Goal: Task Accomplishment & Management: Manage account settings

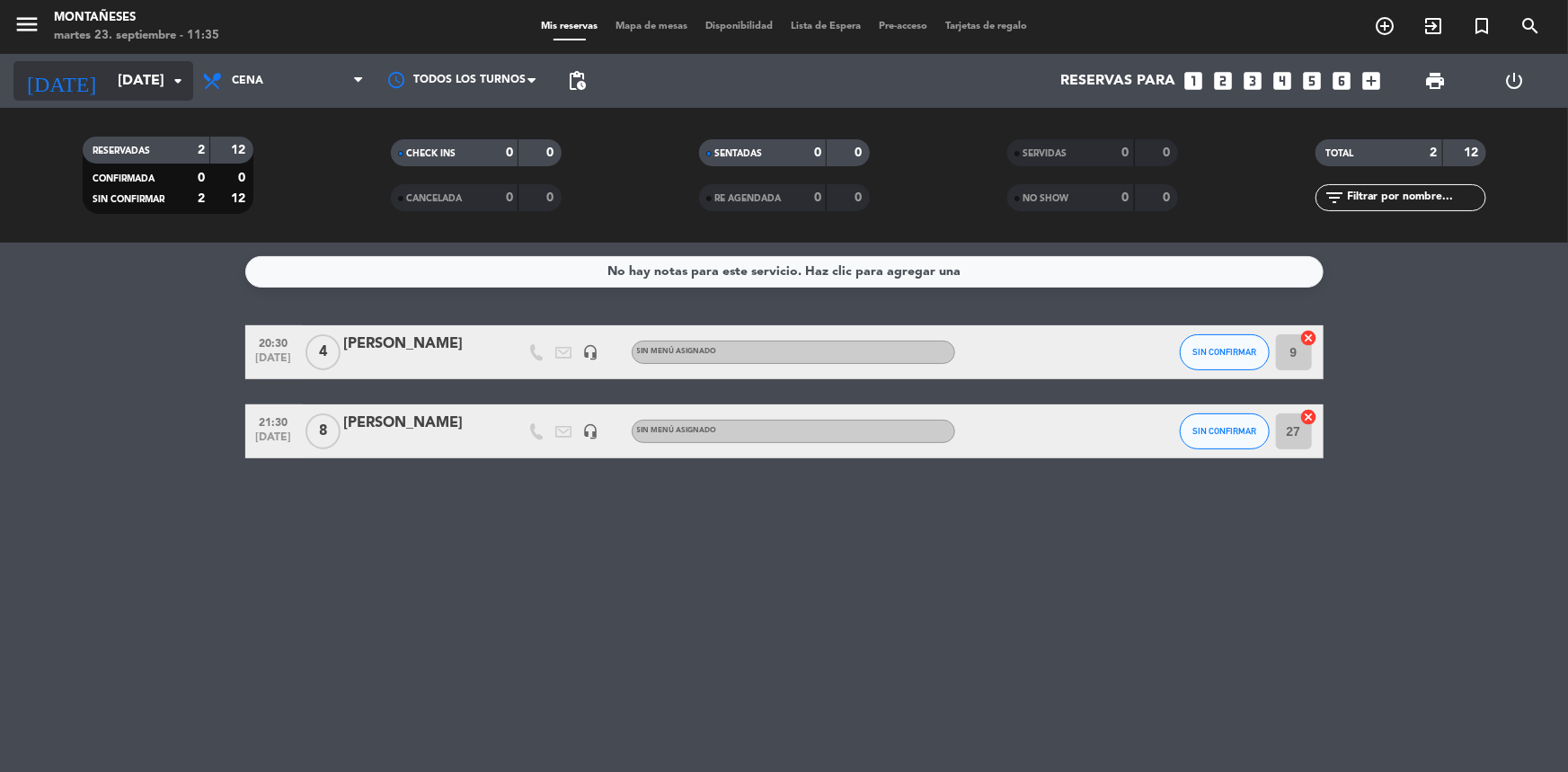
click at [120, 85] on input "[DATE]" at bounding box center [203, 81] width 189 height 35
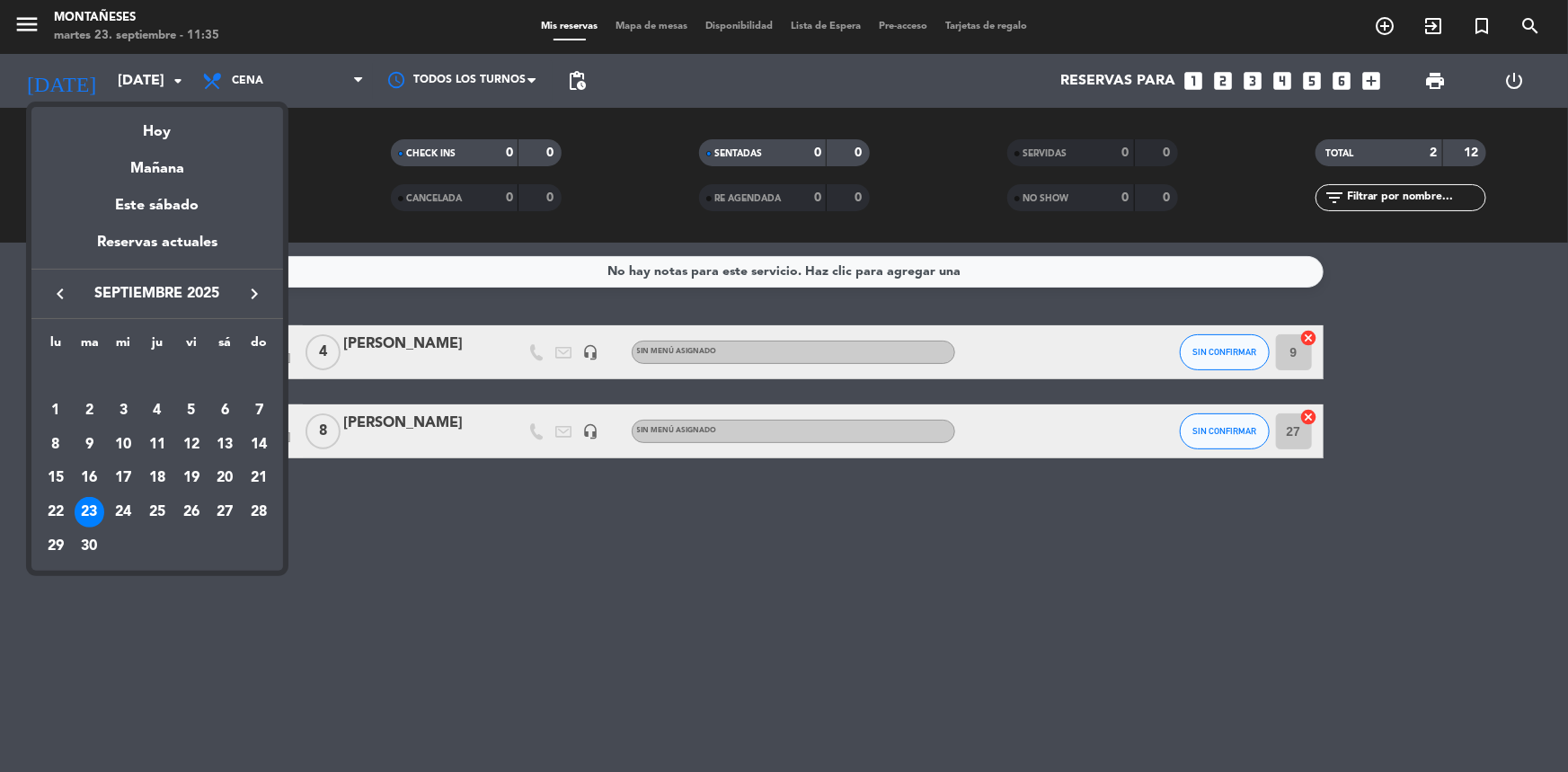
click at [244, 290] on icon "keyboard_arrow_right" at bounding box center [255, 294] width 22 height 22
click at [115, 404] on div "1" at bounding box center [123, 410] width 31 height 31
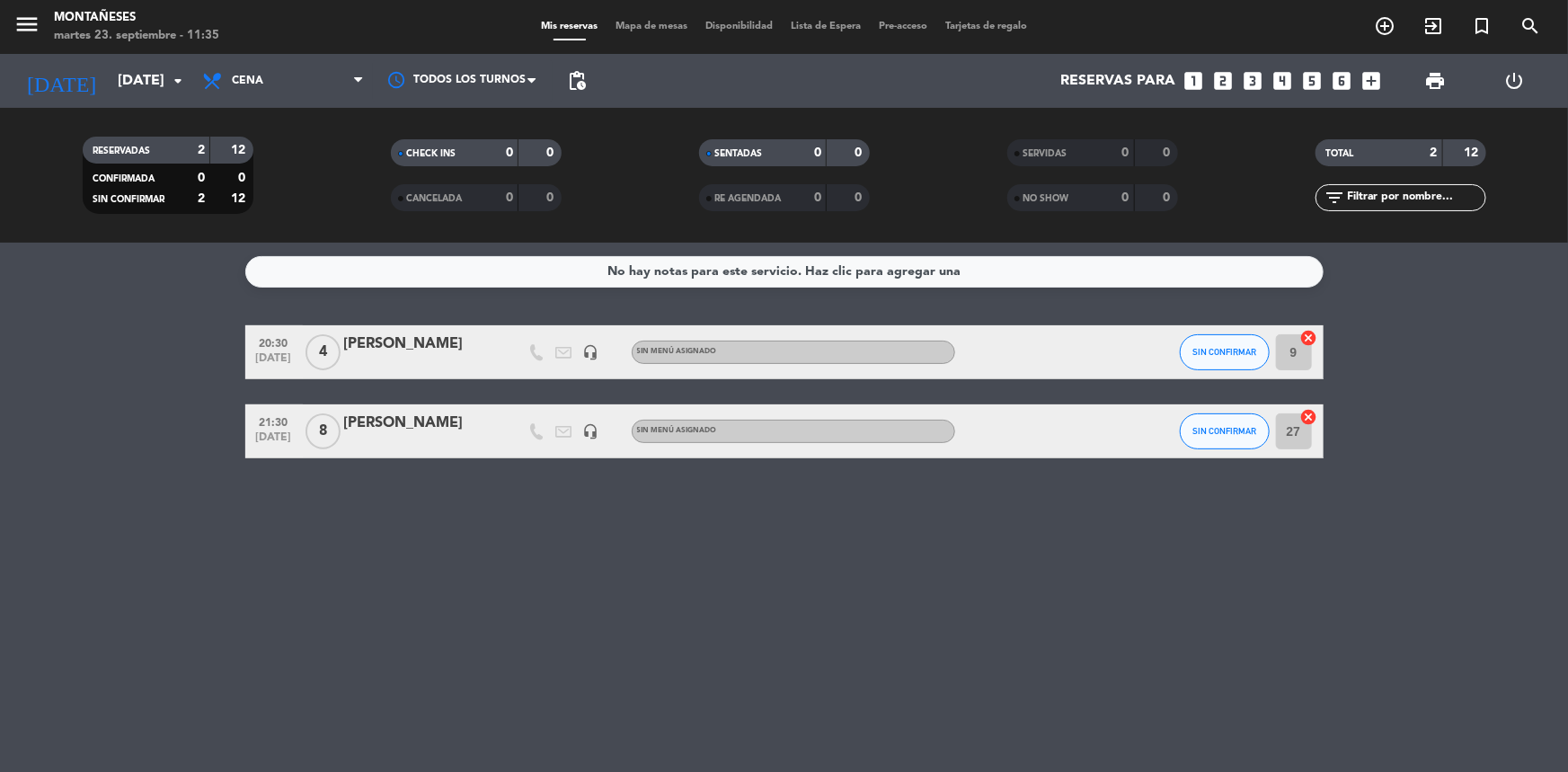
type input "[DATE]"
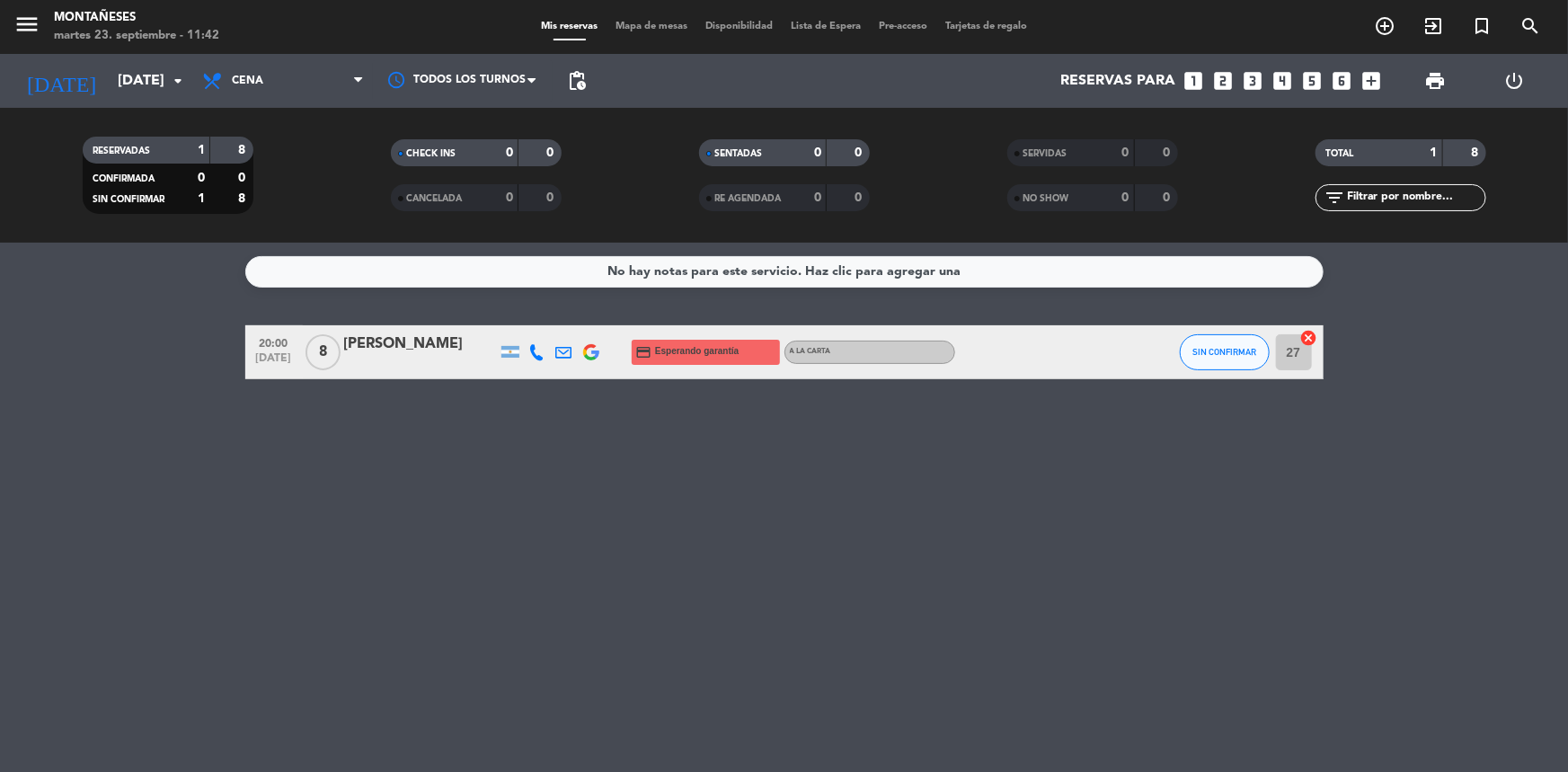
click at [419, 341] on div "[PERSON_NAME]" at bounding box center [420, 344] width 152 height 23
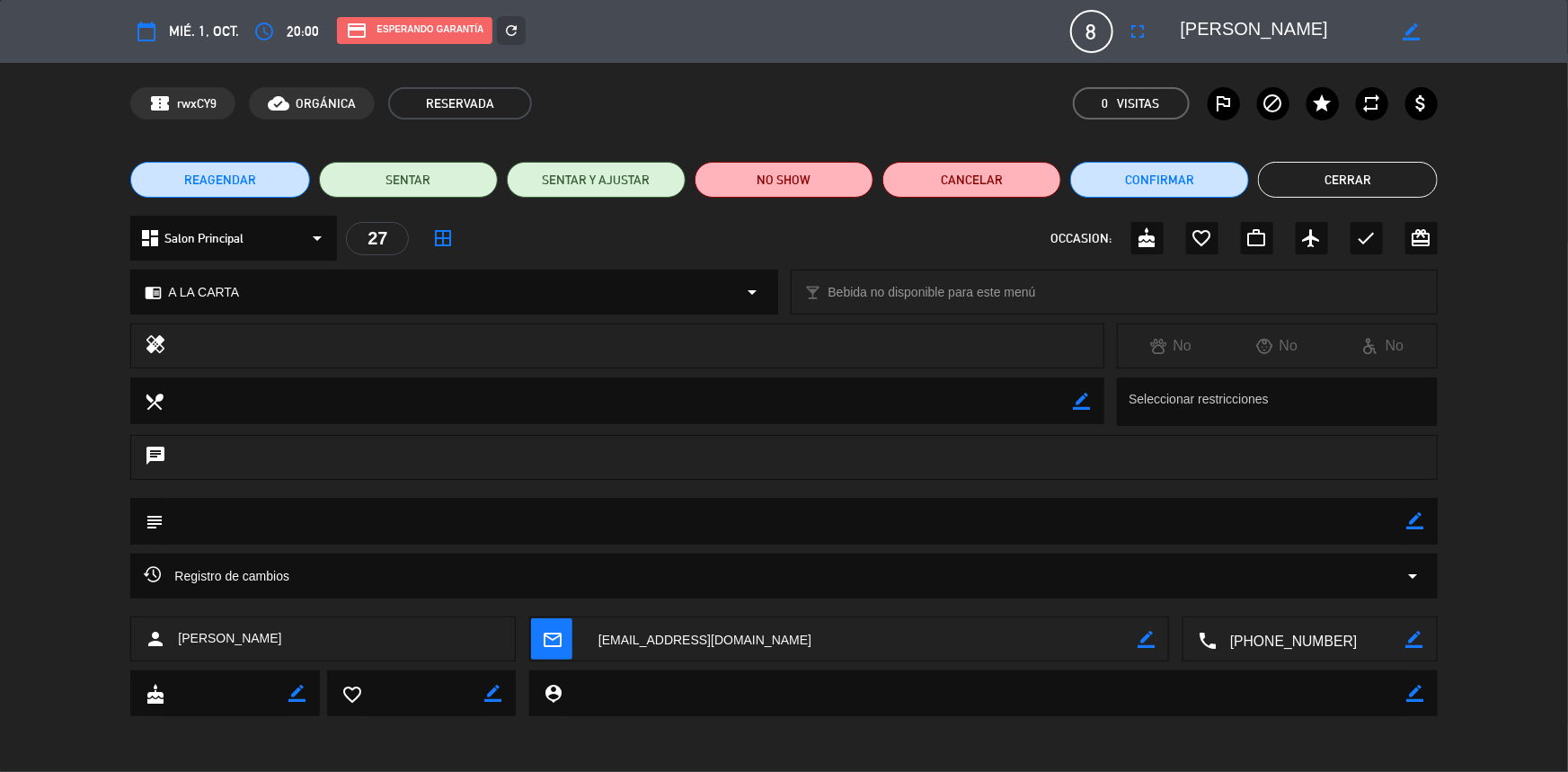
click at [1416, 522] on icon "border_color" at bounding box center [1416, 520] width 17 height 17
drag, startPoint x: 1394, startPoint y: 523, endPoint x: 1349, endPoint y: 506, distance: 48.1
click at [1390, 523] on textarea at bounding box center [785, 521] width 1243 height 46
type textarea "seña 20k"
click at [1411, 518] on icon at bounding box center [1416, 520] width 17 height 17
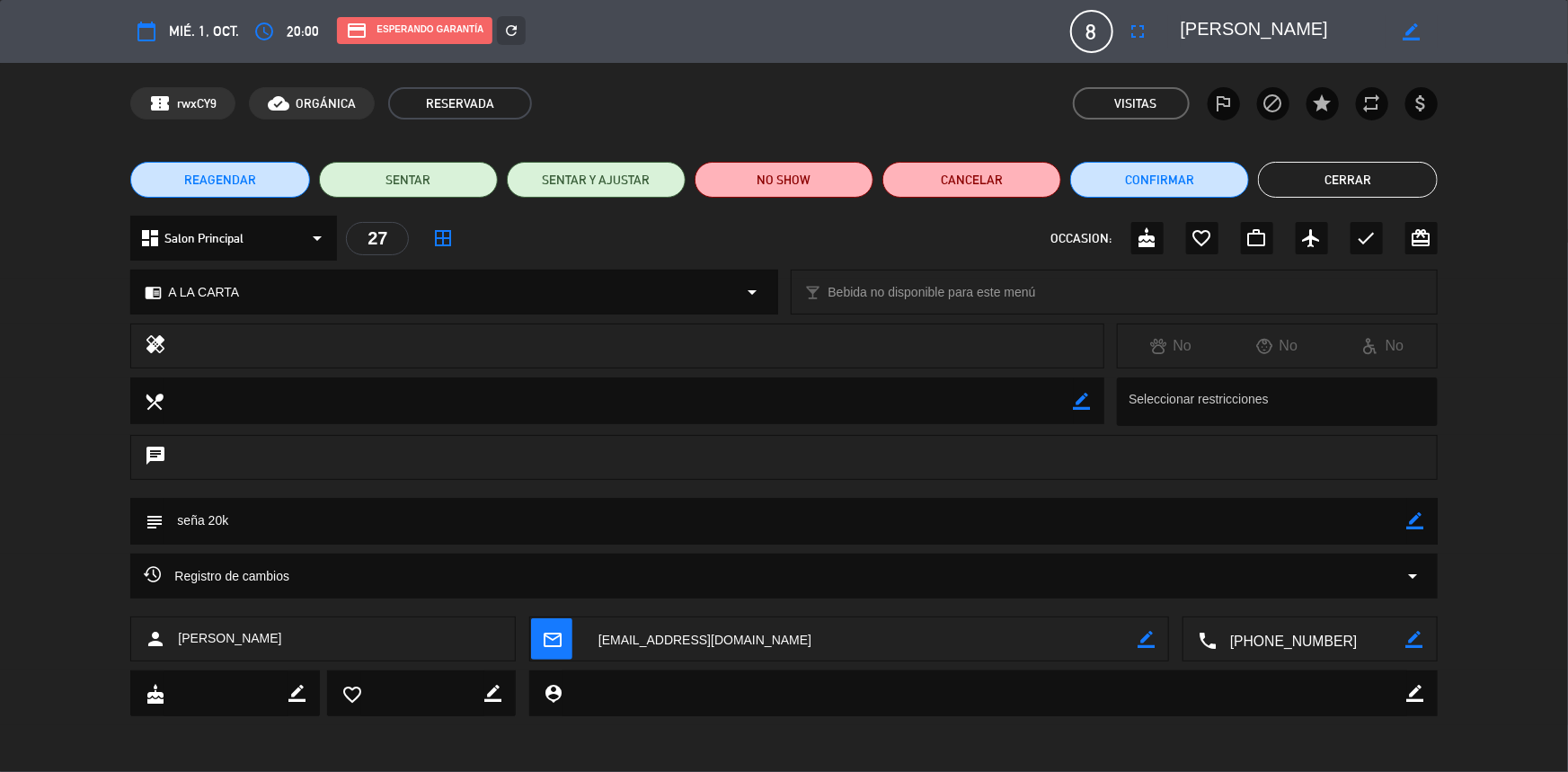
click at [1397, 176] on button "Cerrar" at bounding box center [1348, 179] width 179 height 36
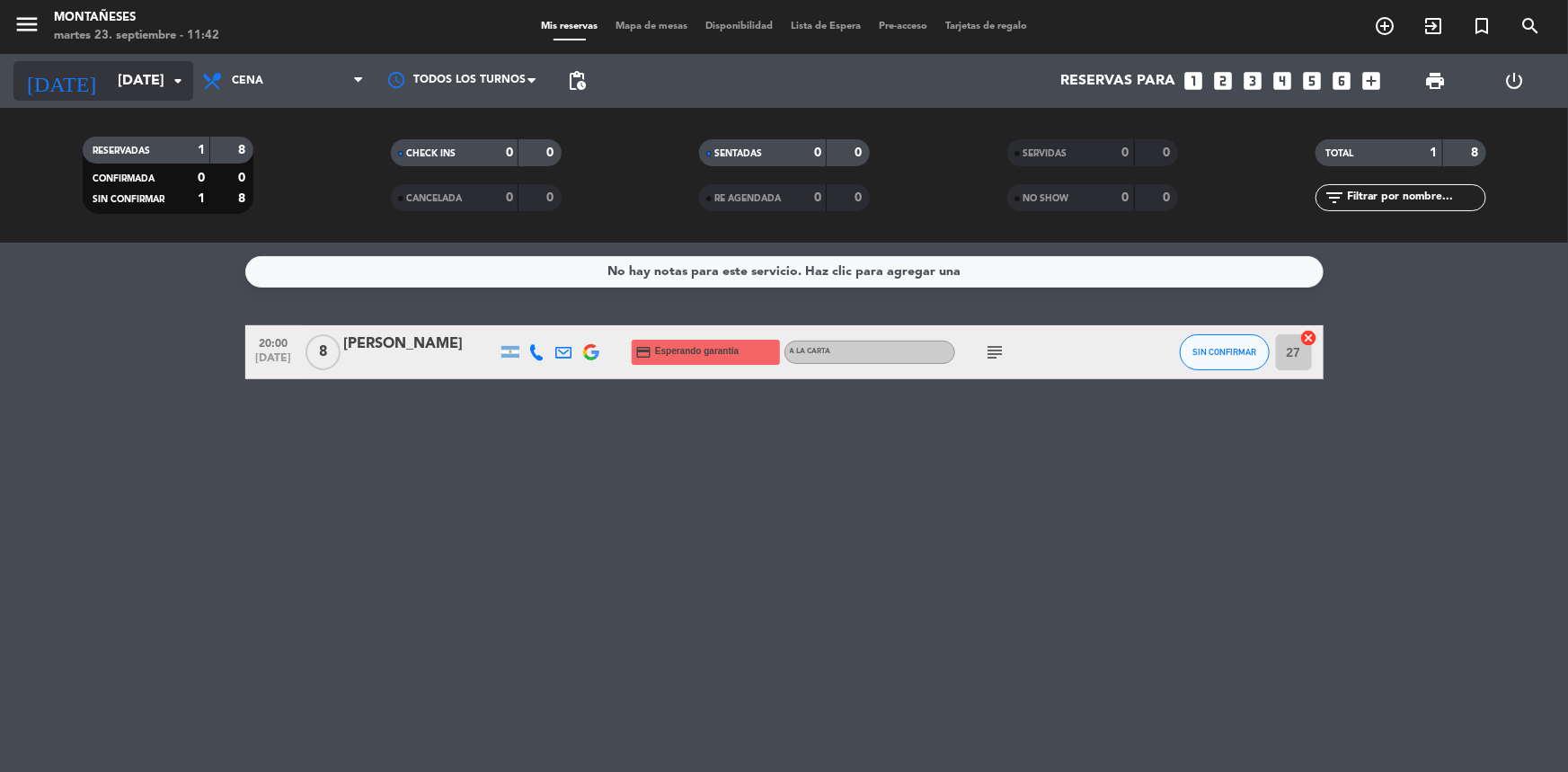
click at [124, 77] on input "[DATE]" at bounding box center [203, 81] width 189 height 35
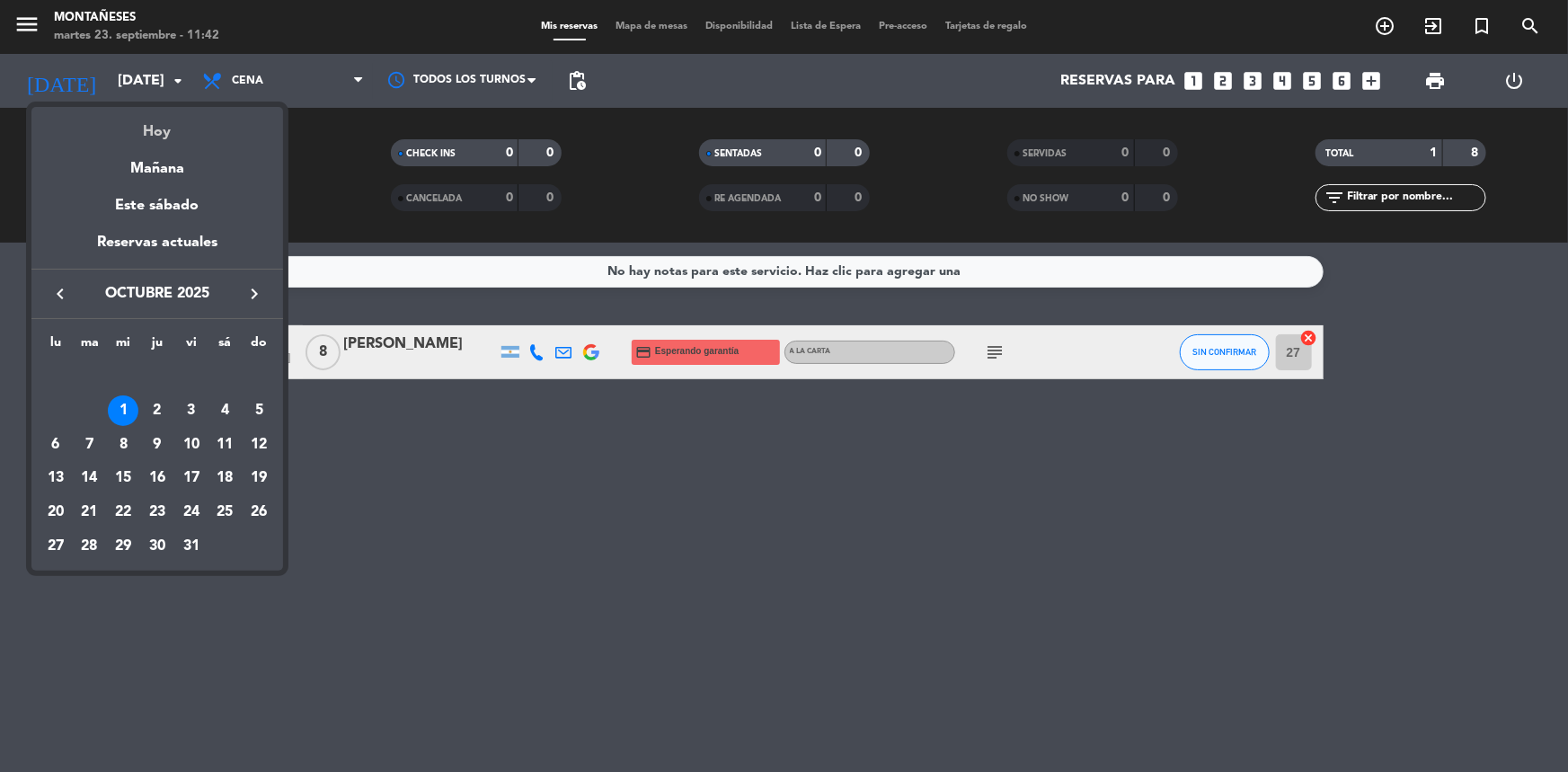
click at [208, 125] on div "Hoy" at bounding box center [157, 125] width 252 height 37
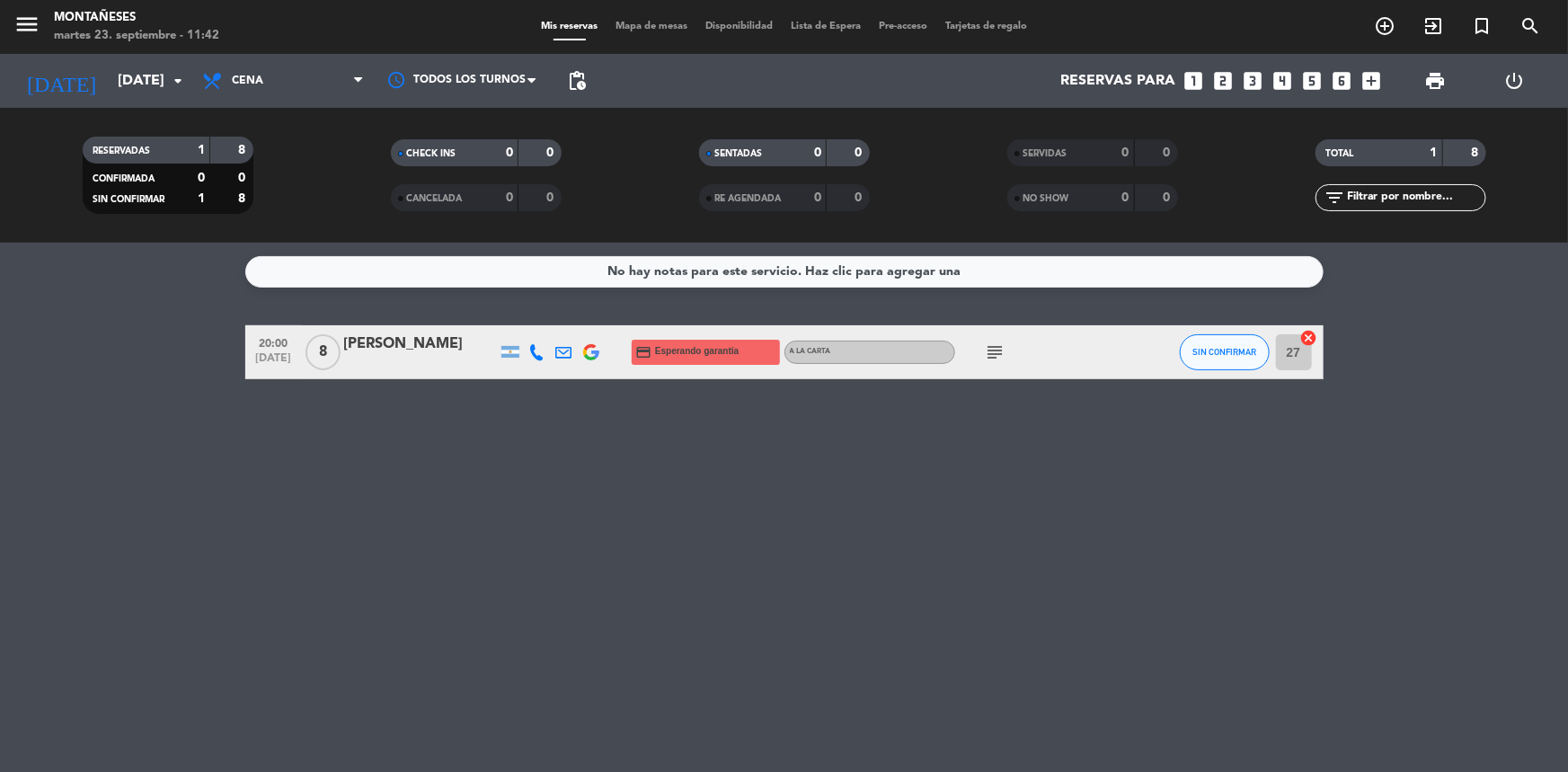
type input "[DATE]"
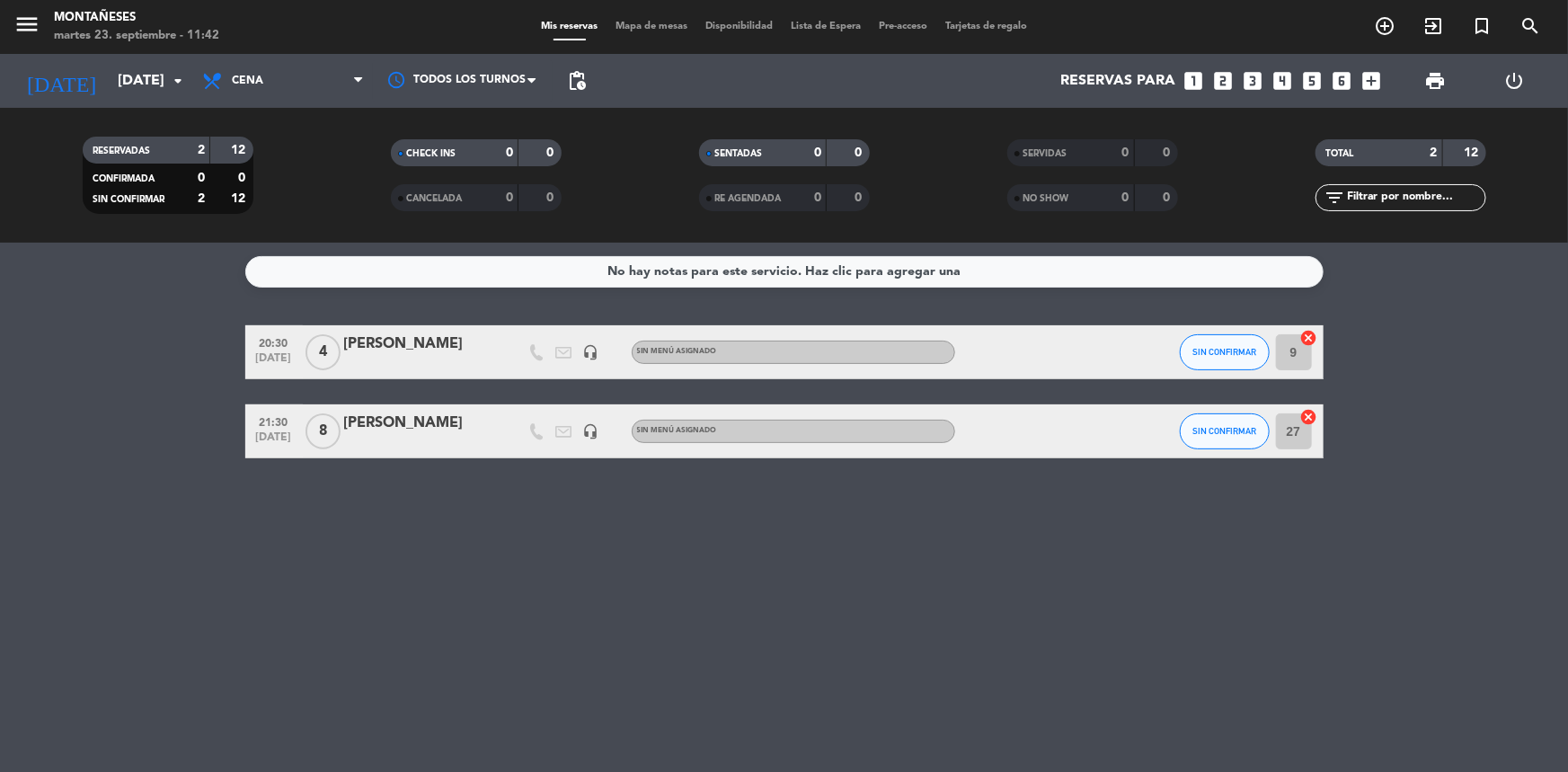
click at [255, 84] on span "Cena" at bounding box center [248, 81] width 32 height 13
click at [280, 159] on div "menu Montañeses [DATE] 23. septiembre - 11:42 Mis reservas Mapa de mesas Dispon…" at bounding box center [784, 122] width 1568 height 243
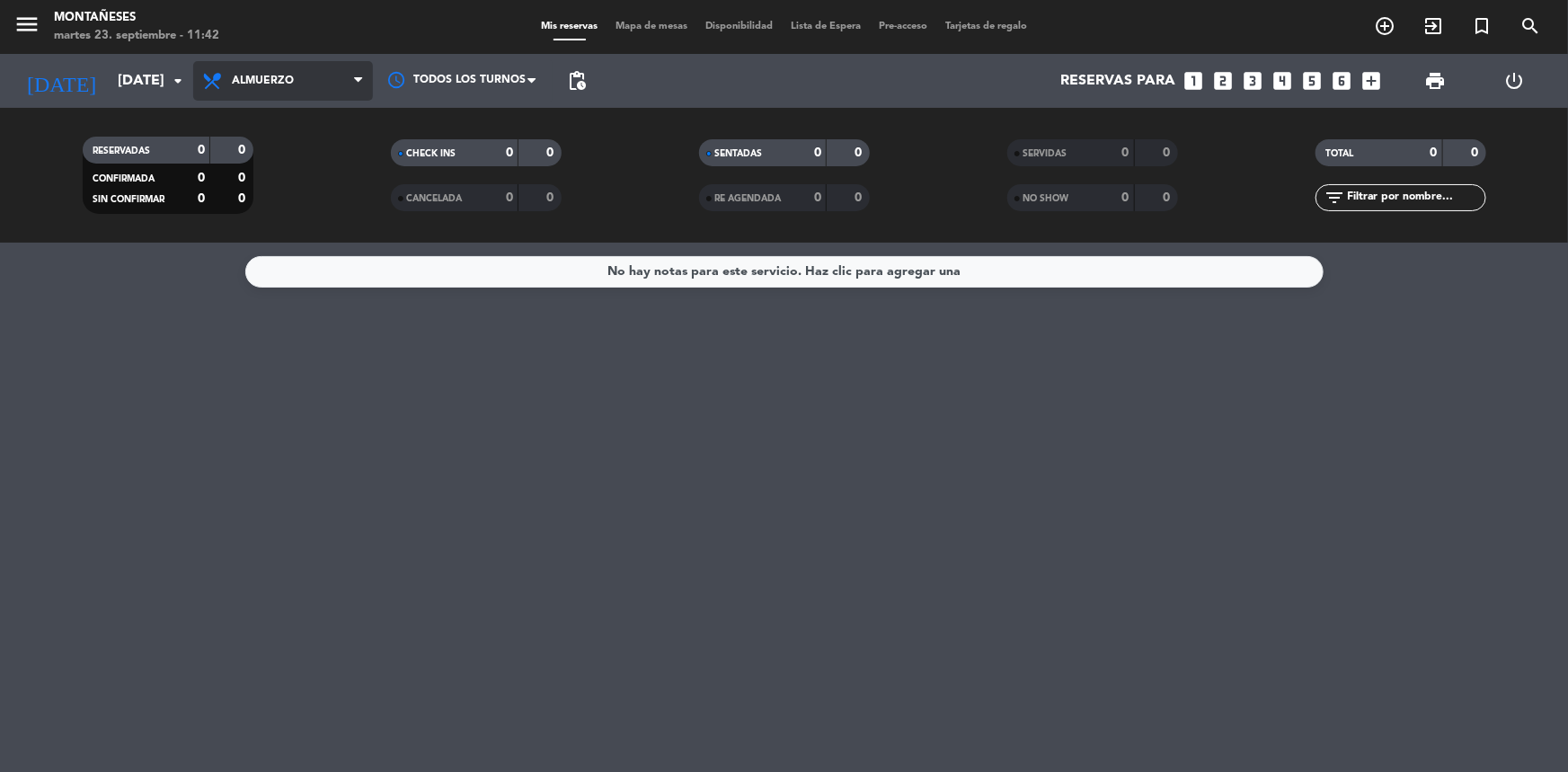
click at [239, 98] on span "Almuerzo" at bounding box center [283, 81] width 179 height 40
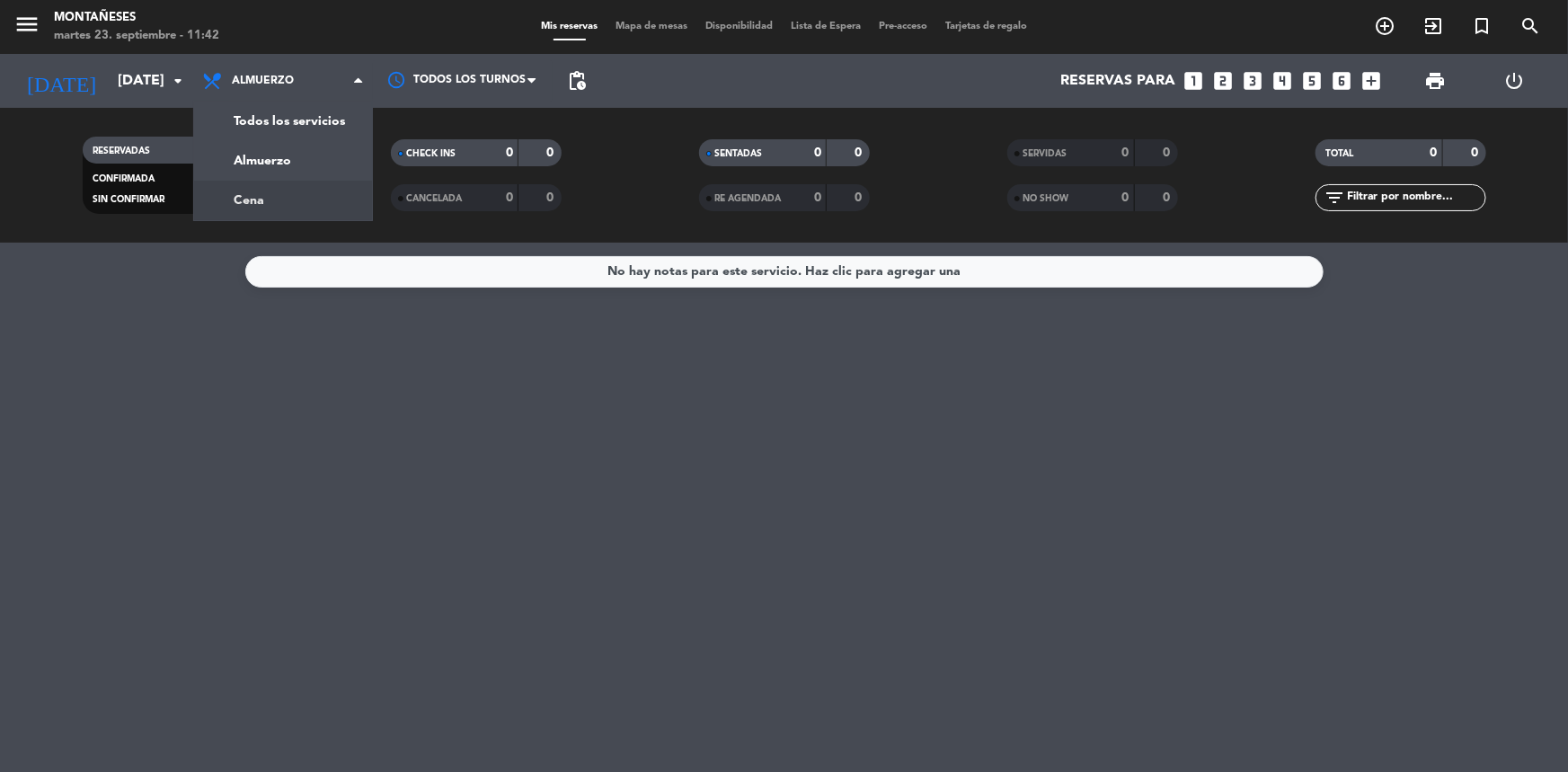
click at [281, 193] on div "menu Montañeses [DATE] 23. septiembre - 11:42 Mis reservas Mapa de mesas Dispon…" at bounding box center [784, 122] width 1568 height 243
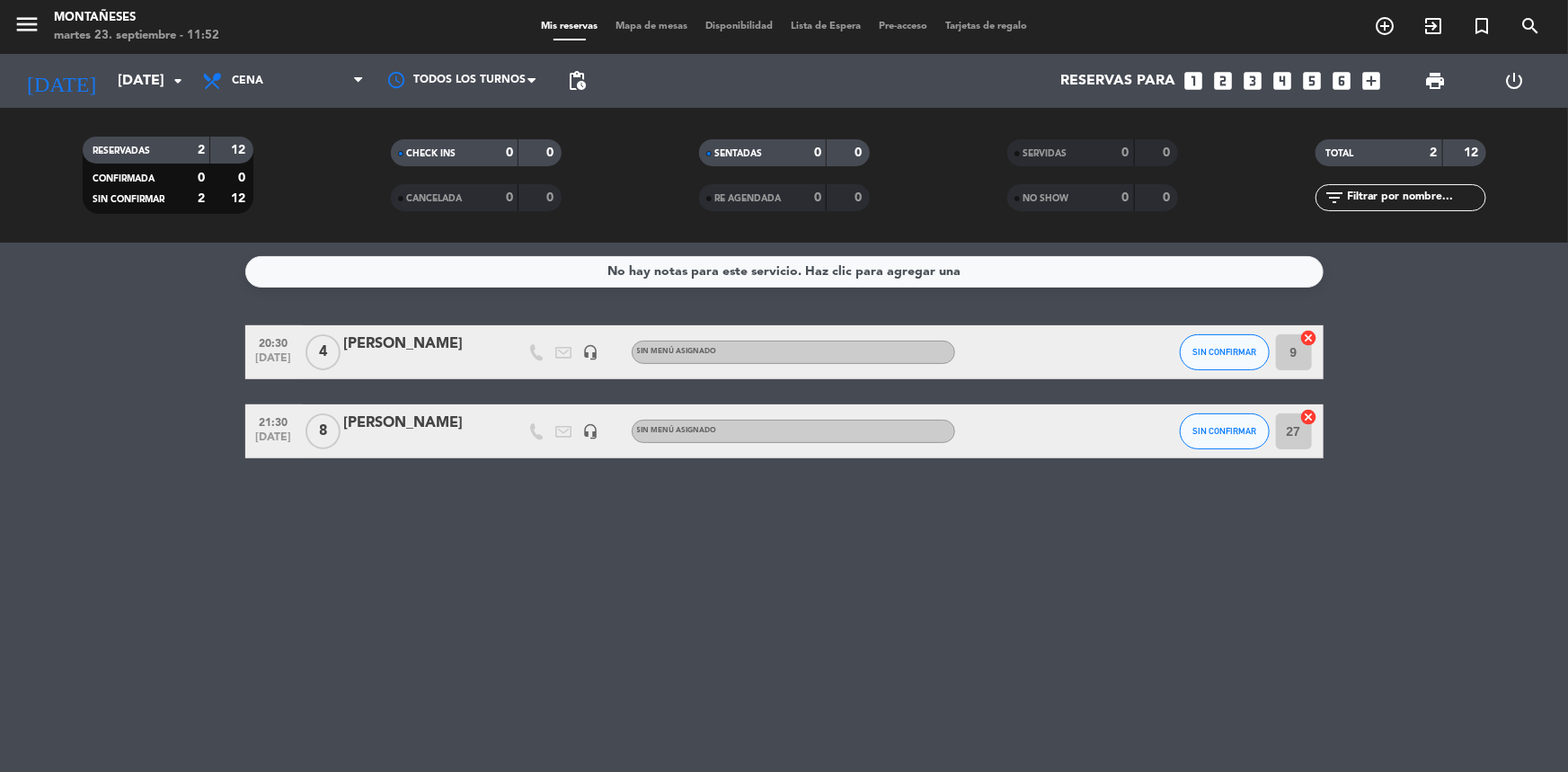
click at [62, 441] on bookings-row "20:30 [DATE] 4 [PERSON_NAME] headset_mic Sin menú asignado SIN CONFIRMAR 9 canc…" at bounding box center [784, 392] width 1568 height 133
